Goal: Task Accomplishment & Management: Manage account settings

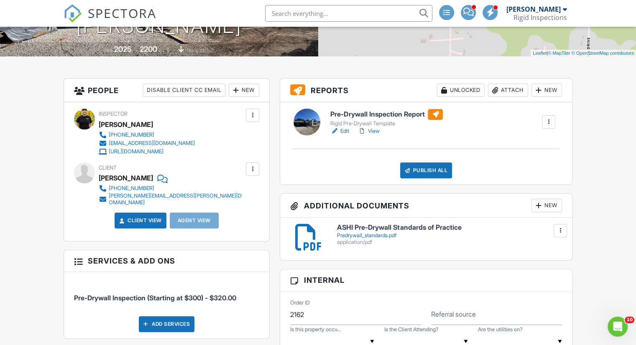
scroll to position [167, 0]
click at [341, 135] on link "Edit" at bounding box center [339, 131] width 19 height 8
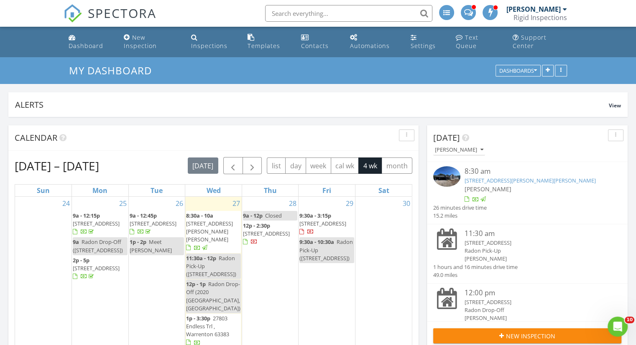
click at [209, 315] on span "27803 Endless Trl , Warrenton 63383" at bounding box center [207, 326] width 43 height 23
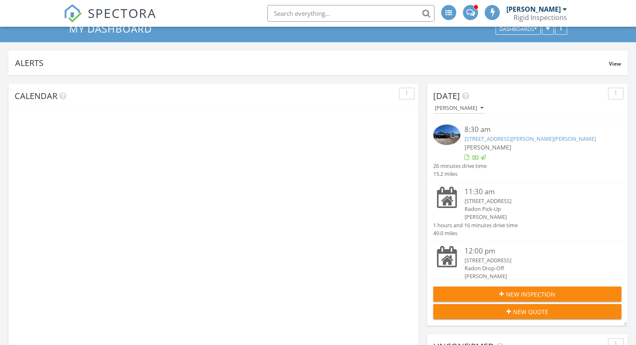
scroll to position [2488, 649]
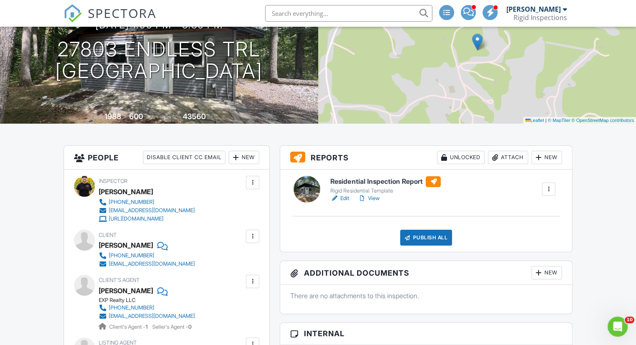
scroll to position [125, 0]
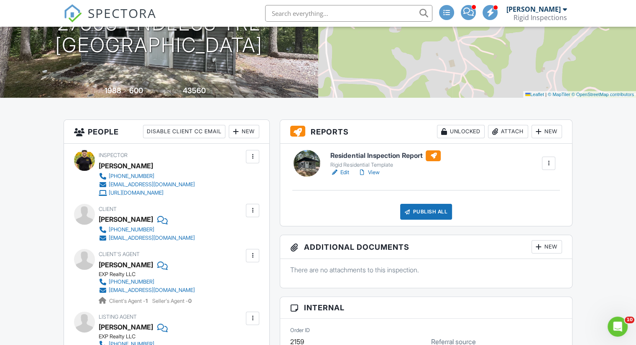
click at [341, 177] on link "Edit" at bounding box center [339, 172] width 19 height 8
